Goal: Task Accomplishment & Management: Manage account settings

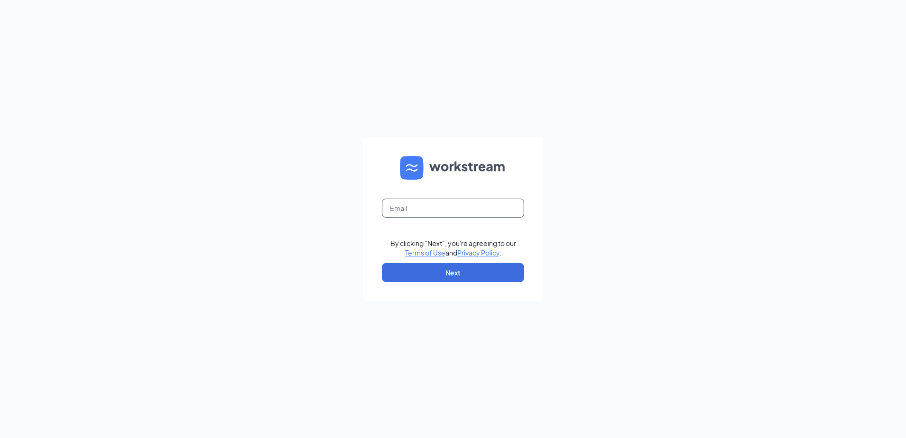
click at [425, 211] on input "text" at bounding box center [453, 208] width 142 height 19
type input "22@wbliquors.com"
click at [461, 268] on button "Next" at bounding box center [453, 272] width 142 height 19
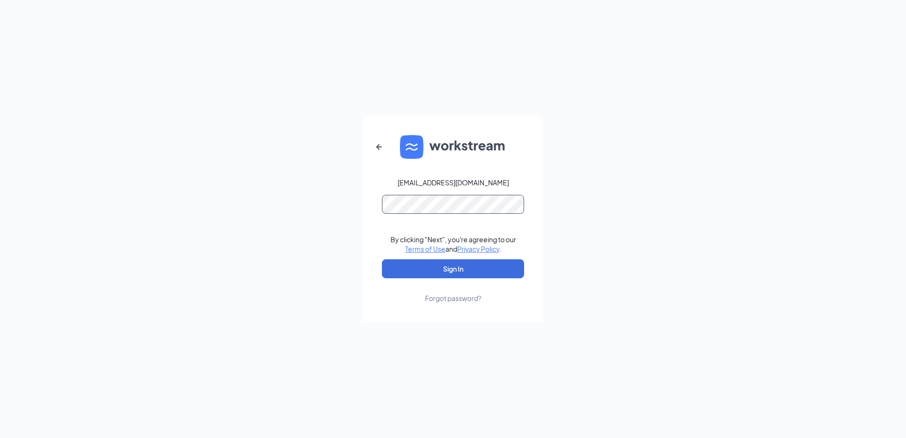
click at [382, 259] on button "Sign In" at bounding box center [453, 268] width 142 height 19
click at [488, 264] on button "Sign In" at bounding box center [453, 268] width 142 height 19
click at [344, 209] on div "22@wbliquors.com Credential mismatches. By clicking "Next", you're agreeing to …" at bounding box center [453, 219] width 906 height 438
click at [469, 299] on div "Forgot password?" at bounding box center [453, 297] width 56 height 9
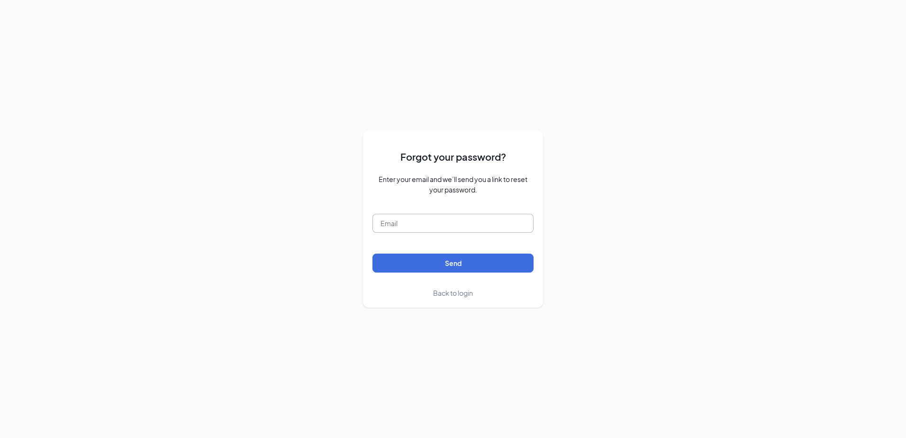
click at [446, 228] on input "text" at bounding box center [453, 223] width 161 height 19
type input "22@wbliquors.com"
click at [448, 261] on button "Send" at bounding box center [453, 263] width 161 height 19
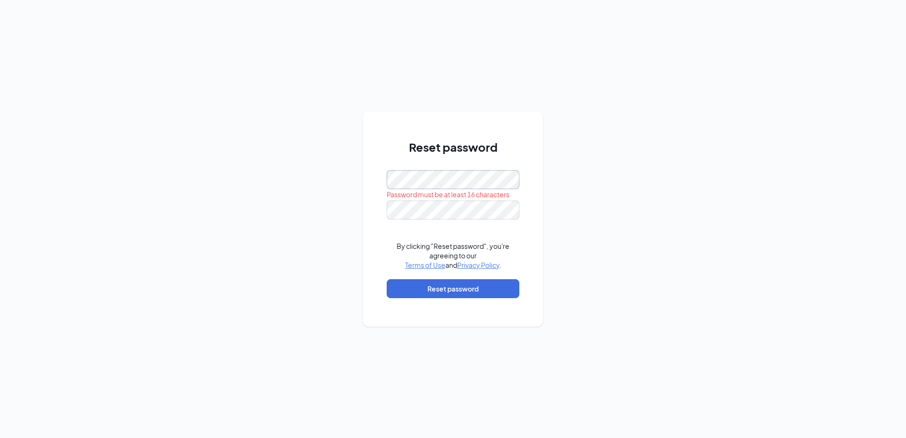
click at [356, 187] on div "Reset password Password must be at least 16 characters By clicking "Reset passw…" at bounding box center [453, 219] width 906 height 438
click at [269, 189] on div "Reset password Password must be at least 16 characters By clicking "Reset passw…" at bounding box center [453, 219] width 906 height 438
click at [329, 182] on div "Reset password Passwords do not match By clicking "Reset password", you're agre…" at bounding box center [453, 219] width 906 height 438
click at [321, 208] on div "Reset password Passwords do not match By clicking "Reset password", you're agre…" at bounding box center [453, 219] width 906 height 438
click at [485, 283] on button "Reset password" at bounding box center [453, 288] width 133 height 19
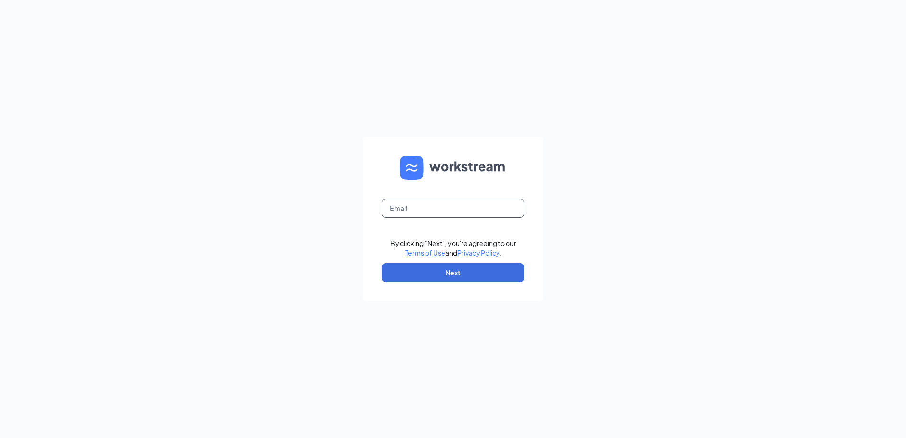
click at [468, 209] on input "text" at bounding box center [453, 208] width 142 height 19
type input "22@wbliquors.com"
click at [480, 270] on button "Next" at bounding box center [453, 272] width 142 height 19
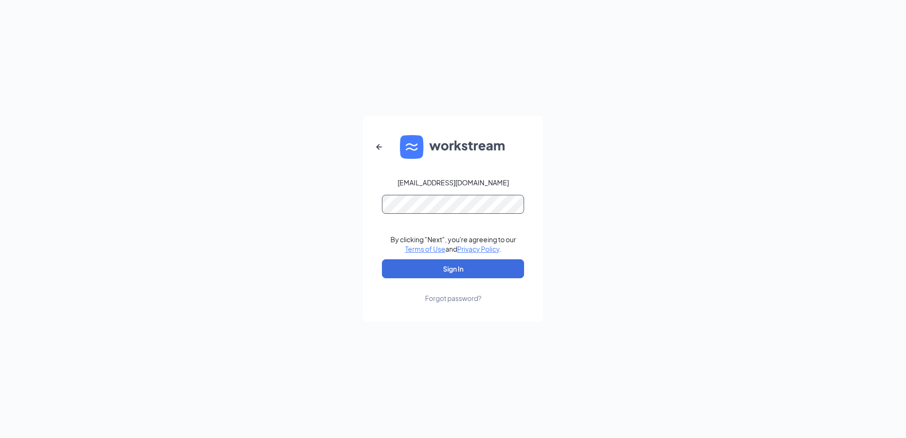
click at [382, 259] on button "Sign In" at bounding box center [453, 268] width 142 height 19
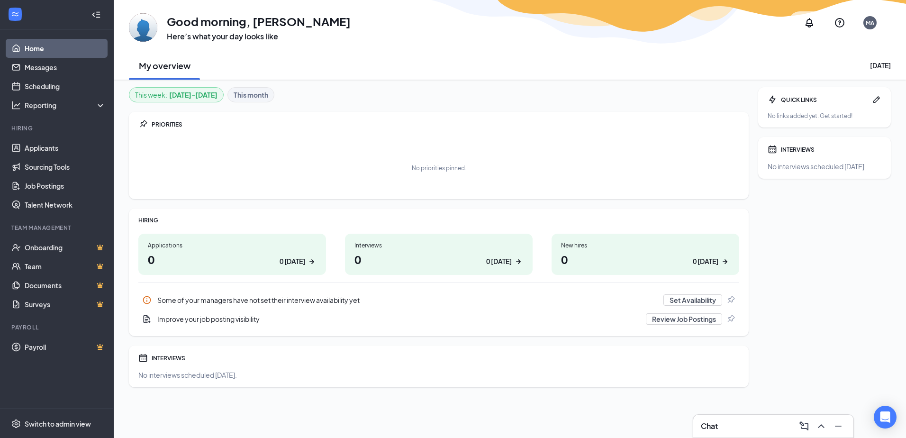
click at [867, 25] on div "MA" at bounding box center [870, 23] width 9 height 8
click at [805, 74] on link "My profile" at bounding box center [825, 73] width 102 height 9
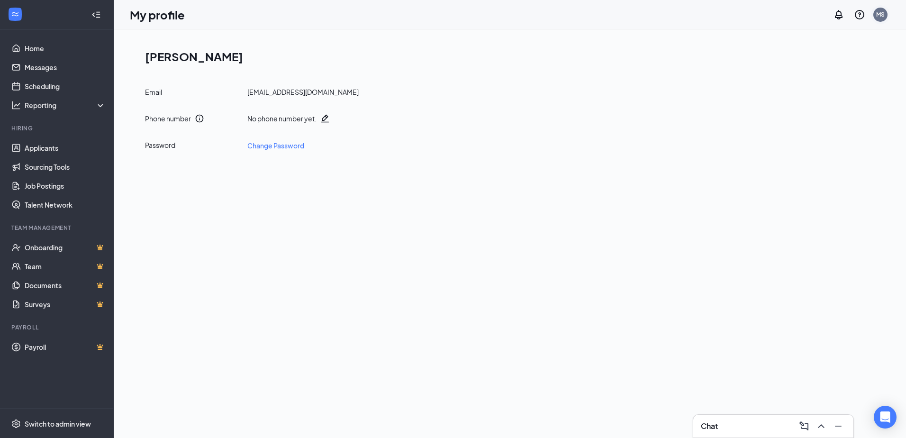
click at [877, 18] on div "MS" at bounding box center [881, 14] width 9 height 8
click at [819, 83] on link "Account settings" at bounding box center [833, 83] width 102 height 9
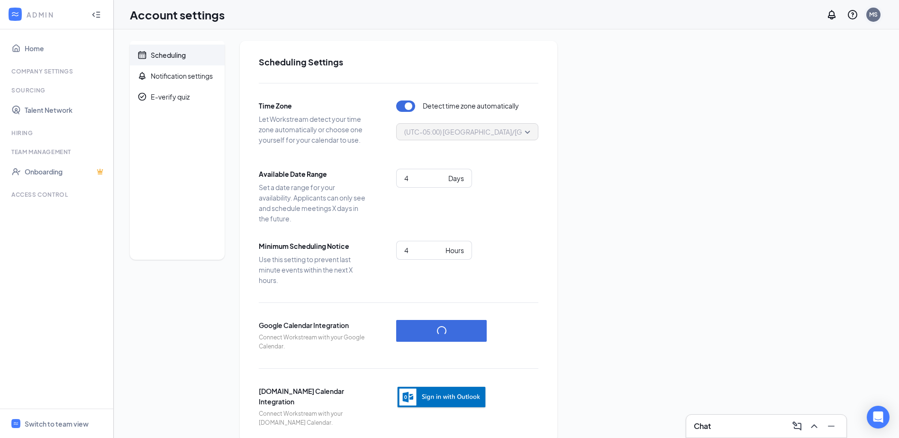
click at [873, 16] on div "MS" at bounding box center [873, 14] width 9 height 8
click at [797, 63] on link "My profile" at bounding box center [826, 64] width 102 height 9
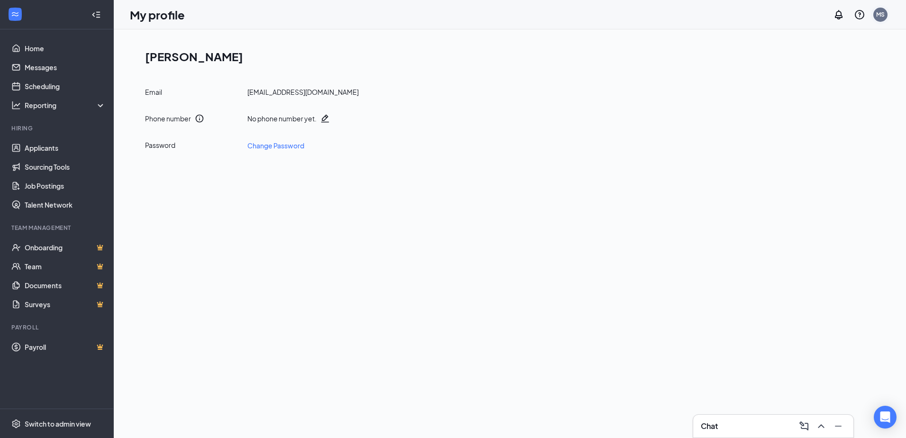
click at [880, 19] on div "MS" at bounding box center [881, 15] width 14 height 14
drag, startPoint x: 47, startPoint y: 69, endPoint x: 48, endPoint y: 63, distance: 5.8
click at [47, 69] on link "Messages" at bounding box center [65, 67] width 81 height 19
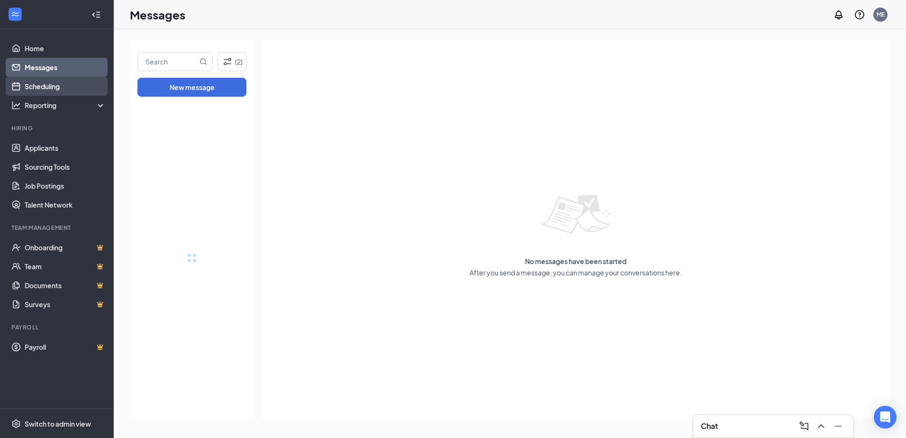
click at [52, 82] on link "Scheduling" at bounding box center [65, 86] width 81 height 19
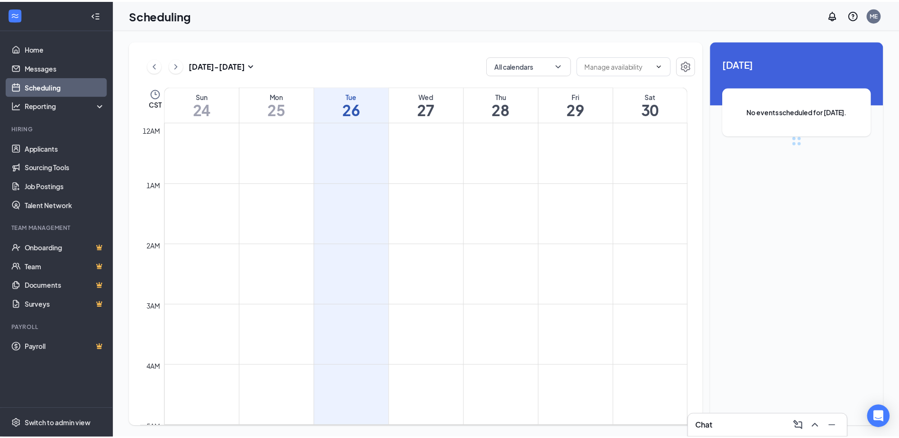
scroll to position [466, 0]
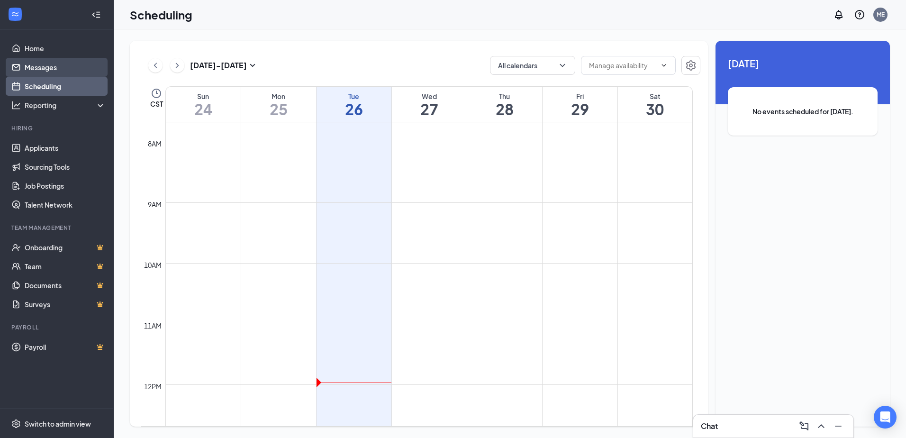
click at [36, 70] on link "Messages" at bounding box center [65, 67] width 81 height 19
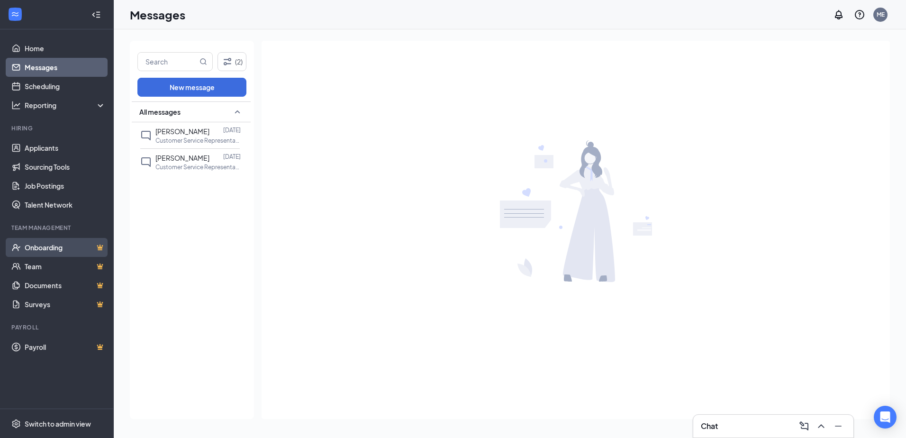
click at [68, 248] on link "Onboarding" at bounding box center [65, 247] width 81 height 19
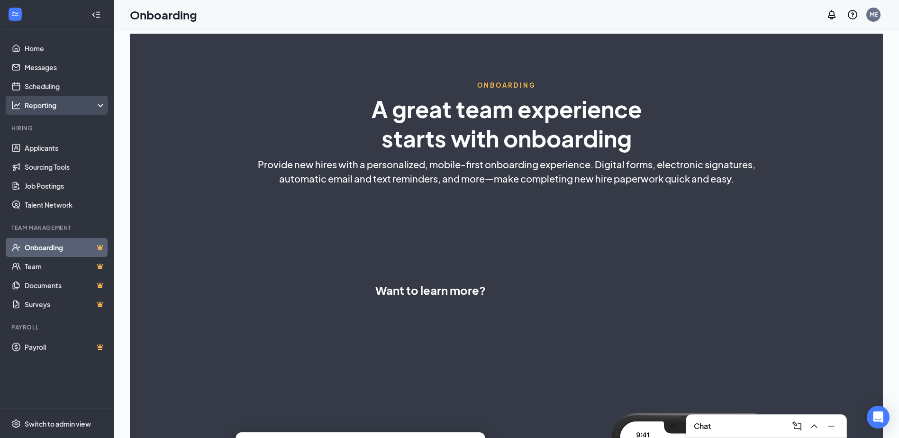
select select "US"
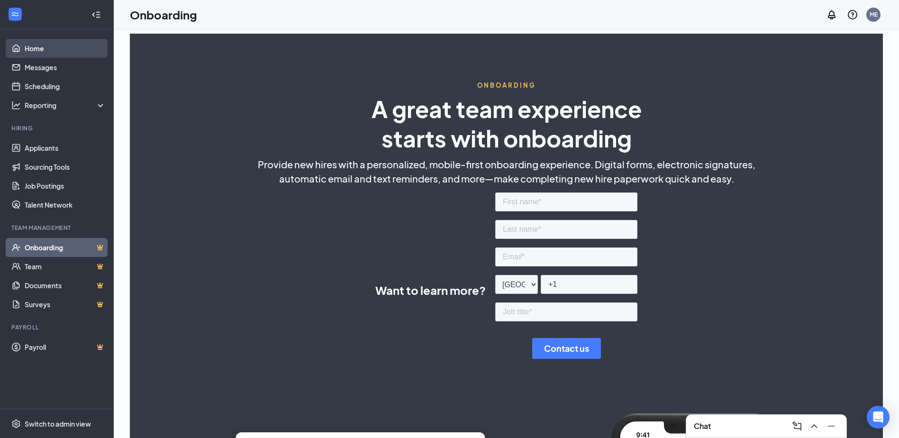
click at [48, 51] on link "Home" at bounding box center [65, 48] width 81 height 19
